Goal: Navigation & Orientation: Find specific page/section

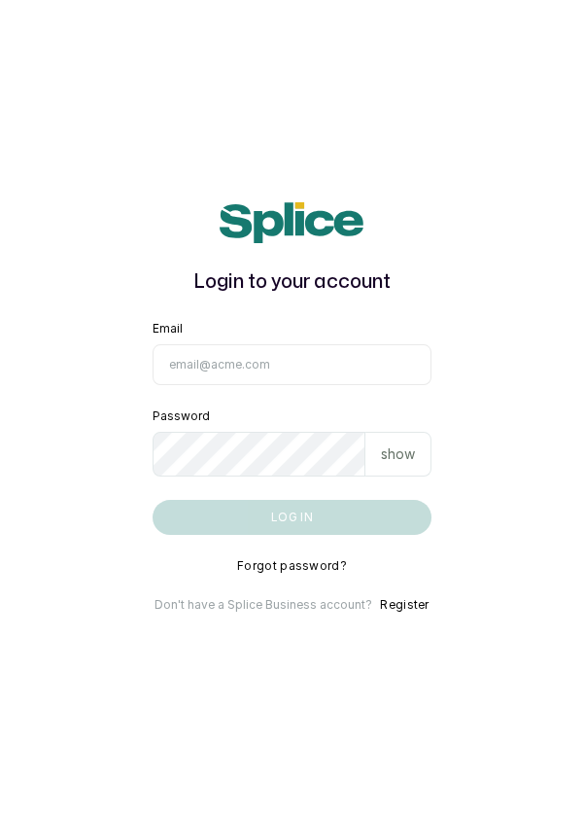
click at [250, 385] on input "Email" at bounding box center [293, 364] width 280 height 41
type input "[EMAIL_ADDRESS][DOMAIN_NAME]"
click at [153, 500] on button "Log in" at bounding box center [293, 517] width 280 height 35
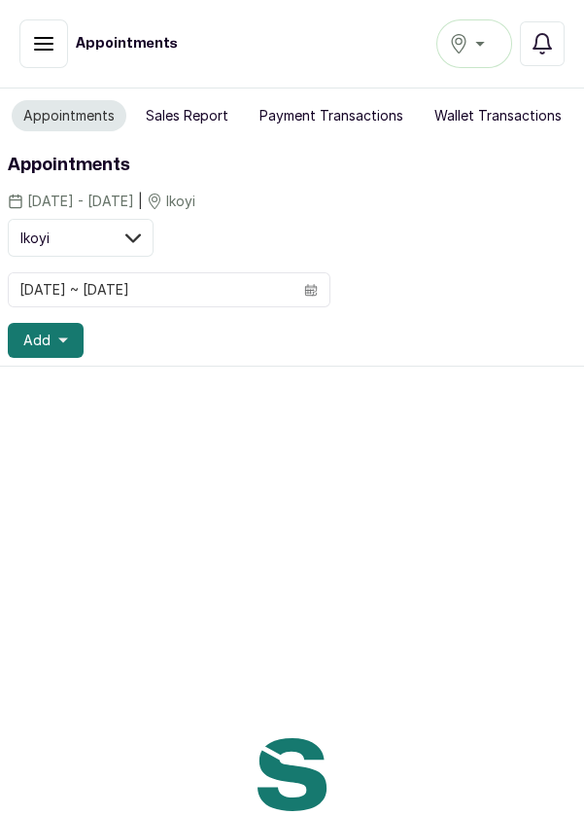
click at [29, 52] on button "button" at bounding box center [43, 43] width 49 height 49
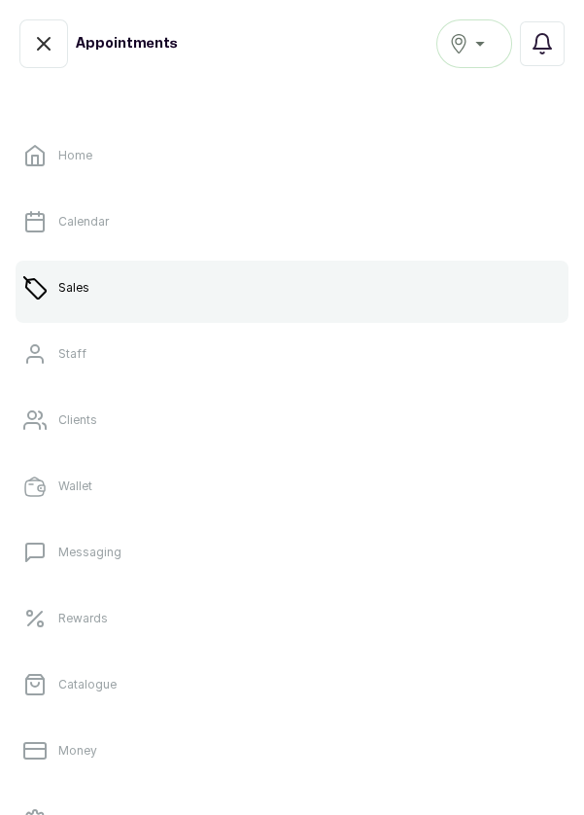
click at [74, 218] on p "Calendar" at bounding box center [83, 222] width 51 height 16
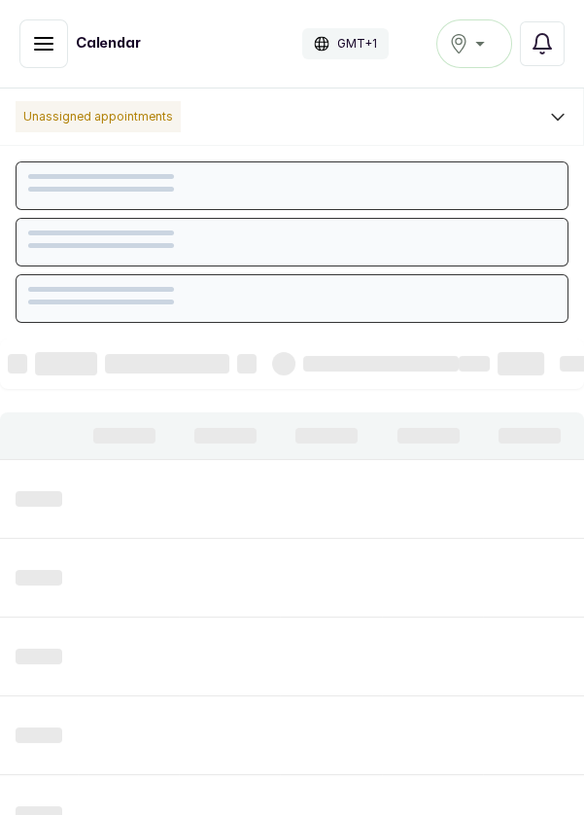
scroll to position [654, 0]
